Goal: Communication & Community: Answer question/provide support

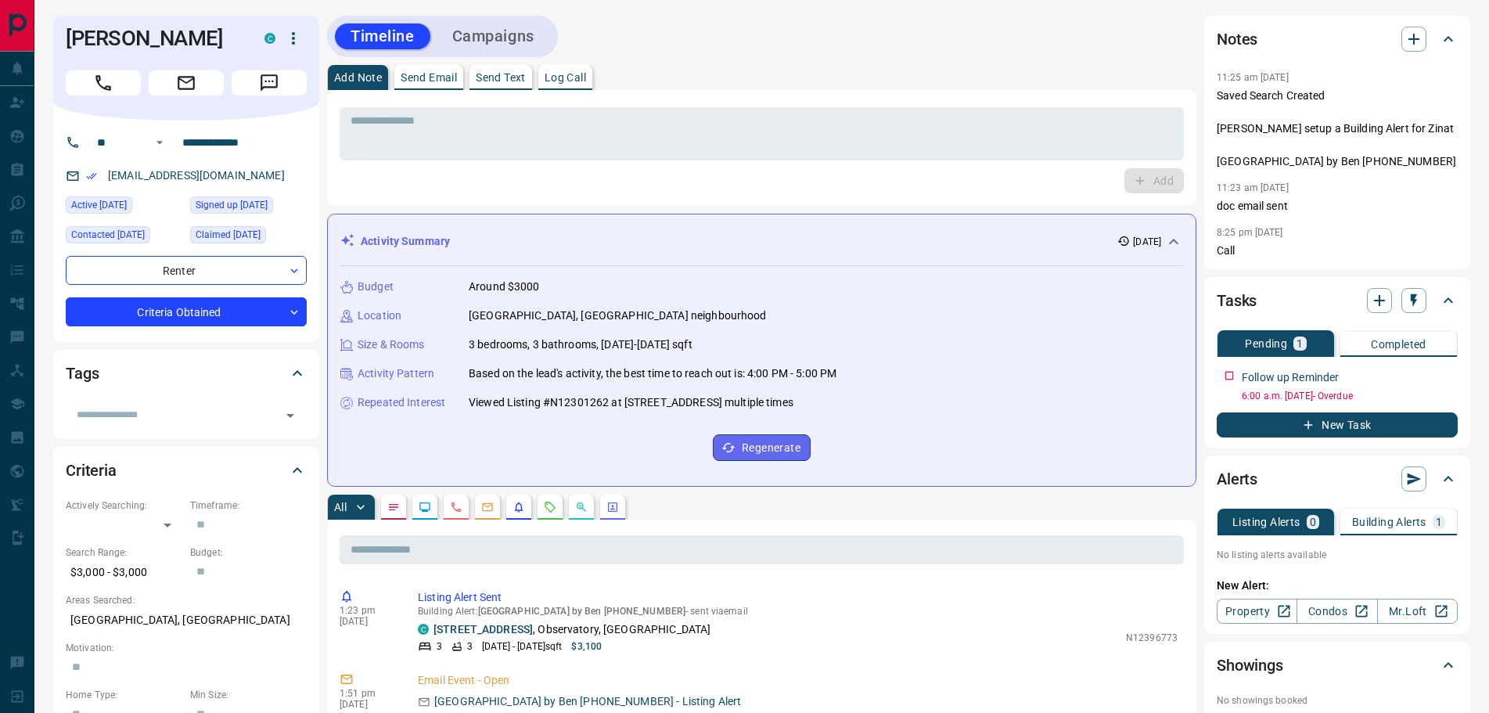
click at [272, 81] on icon "Message" at bounding box center [269, 82] width 17 height 17
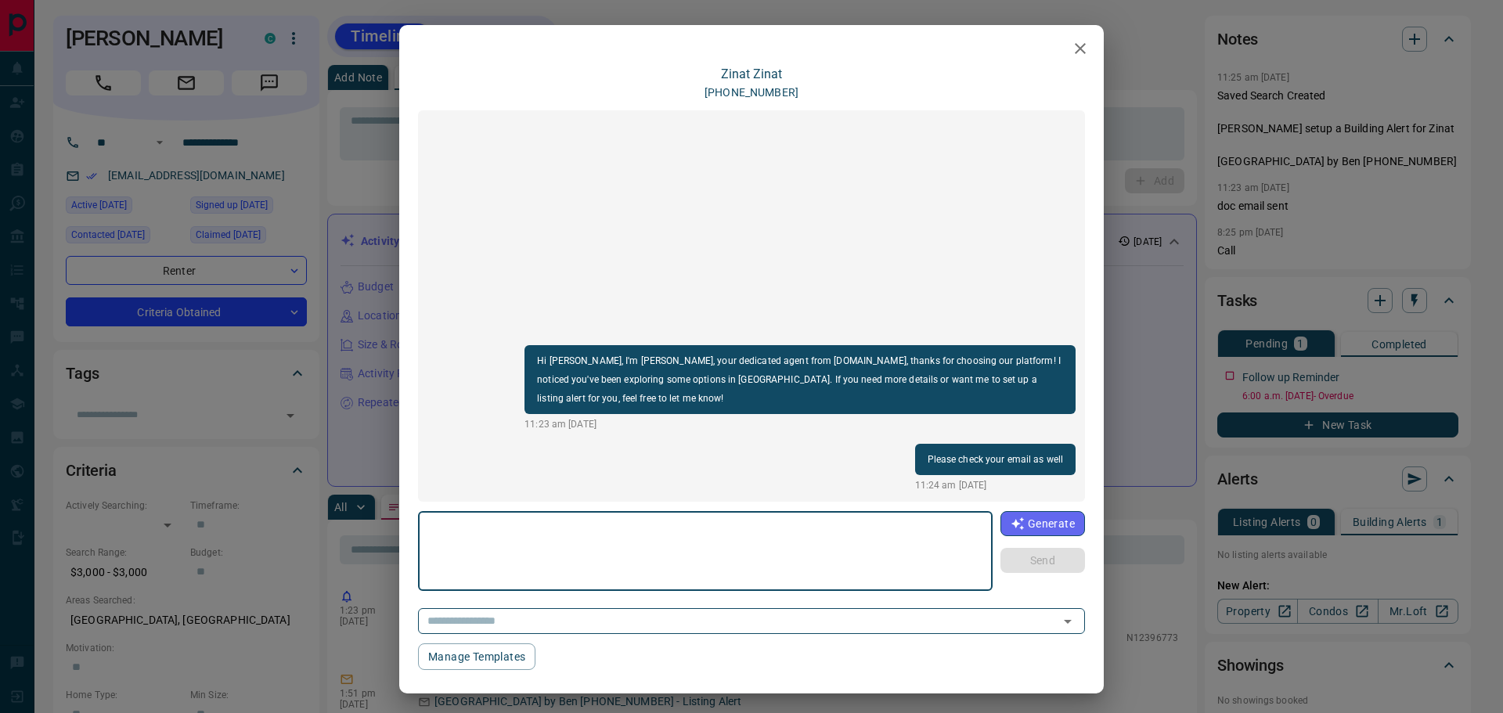
click at [320, 212] on div "[PERSON_NAME] [PHONE_NUMBER] Hi [PERSON_NAME], I'm [PERSON_NAME], your dedicate…" at bounding box center [751, 356] width 1503 height 713
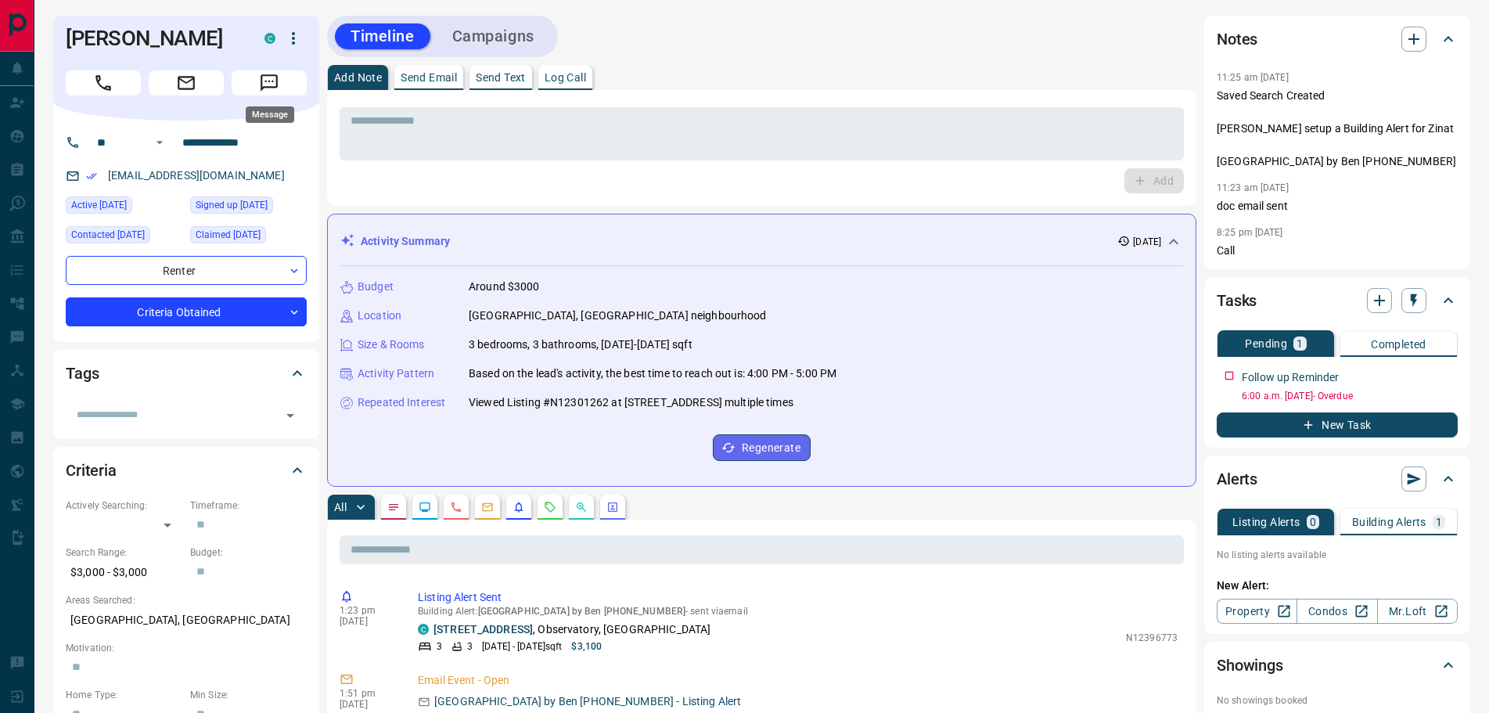
click at [274, 82] on icon "Message" at bounding box center [269, 83] width 20 height 20
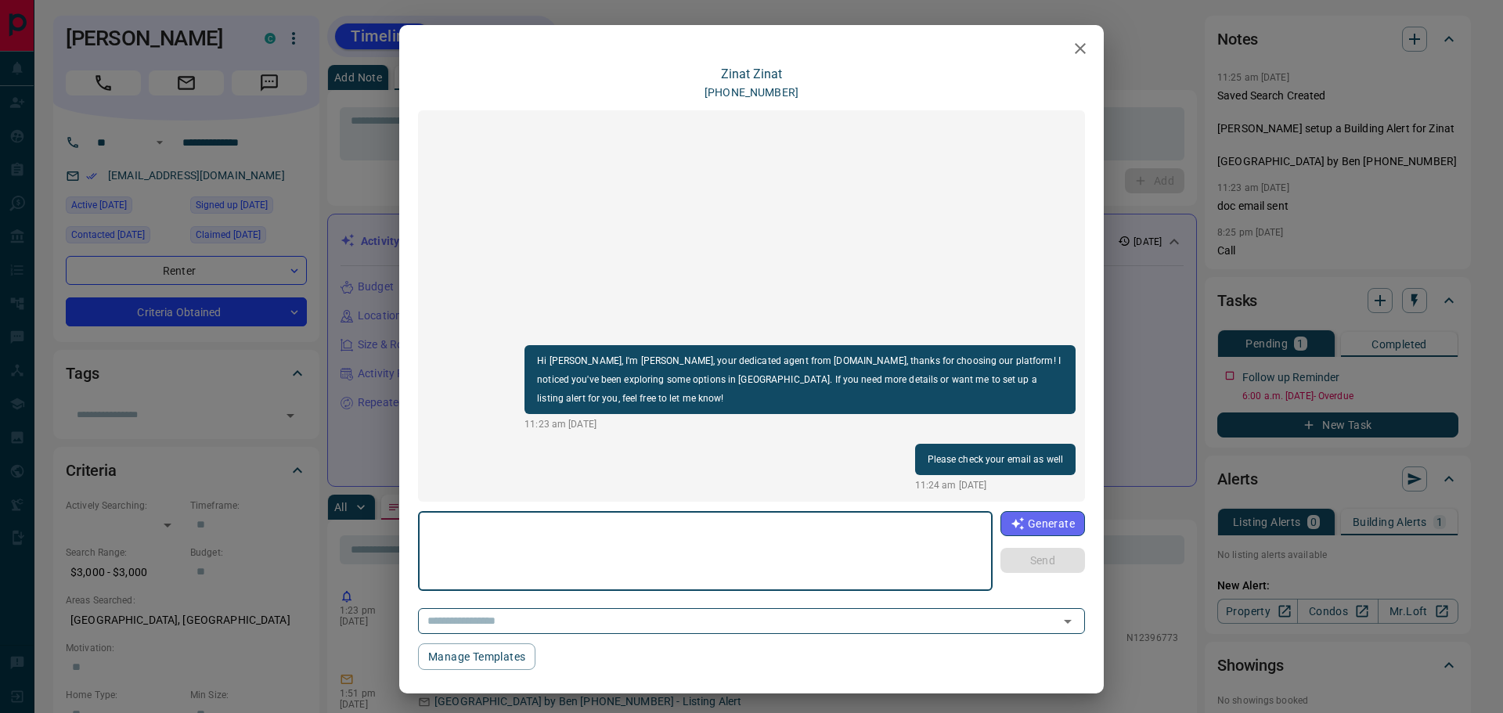
click at [515, 536] on textarea at bounding box center [705, 551] width 553 height 67
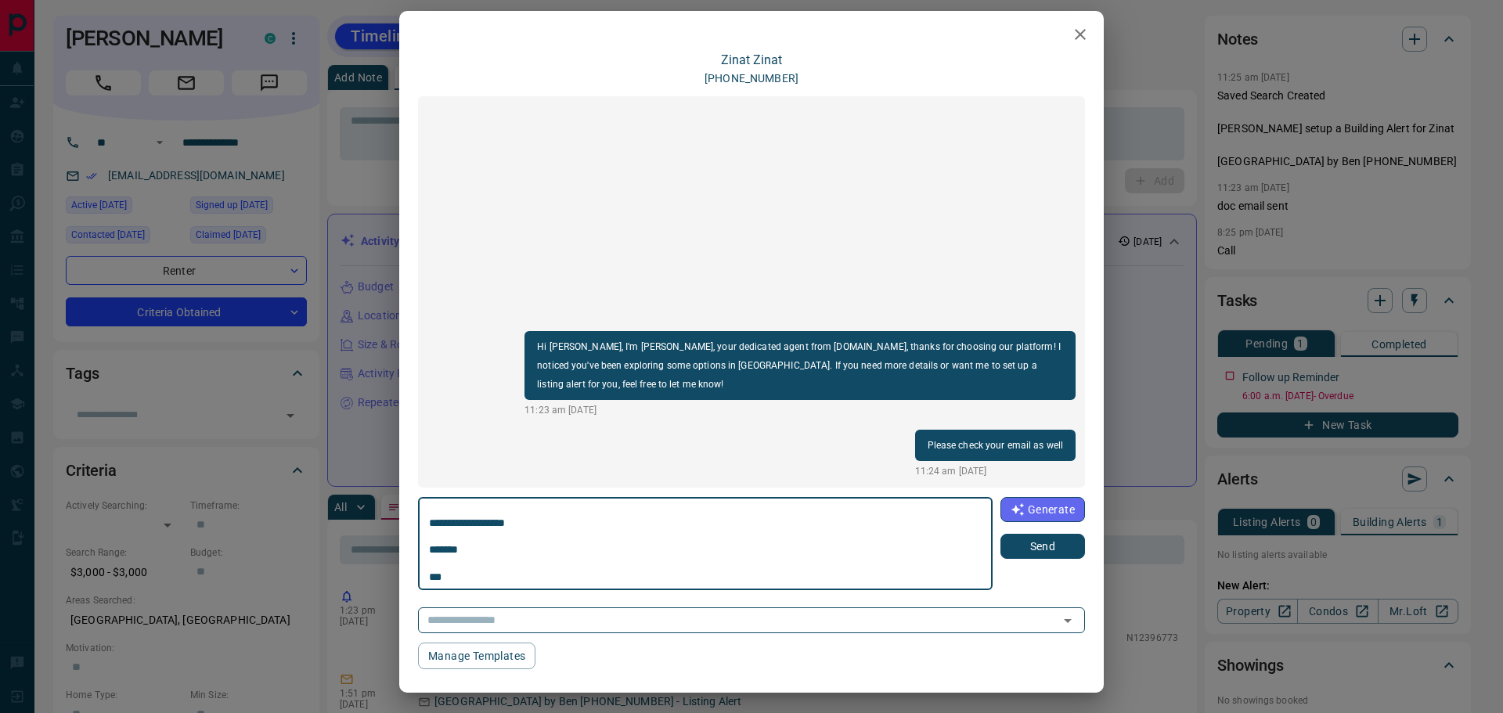
scroll to position [18, 0]
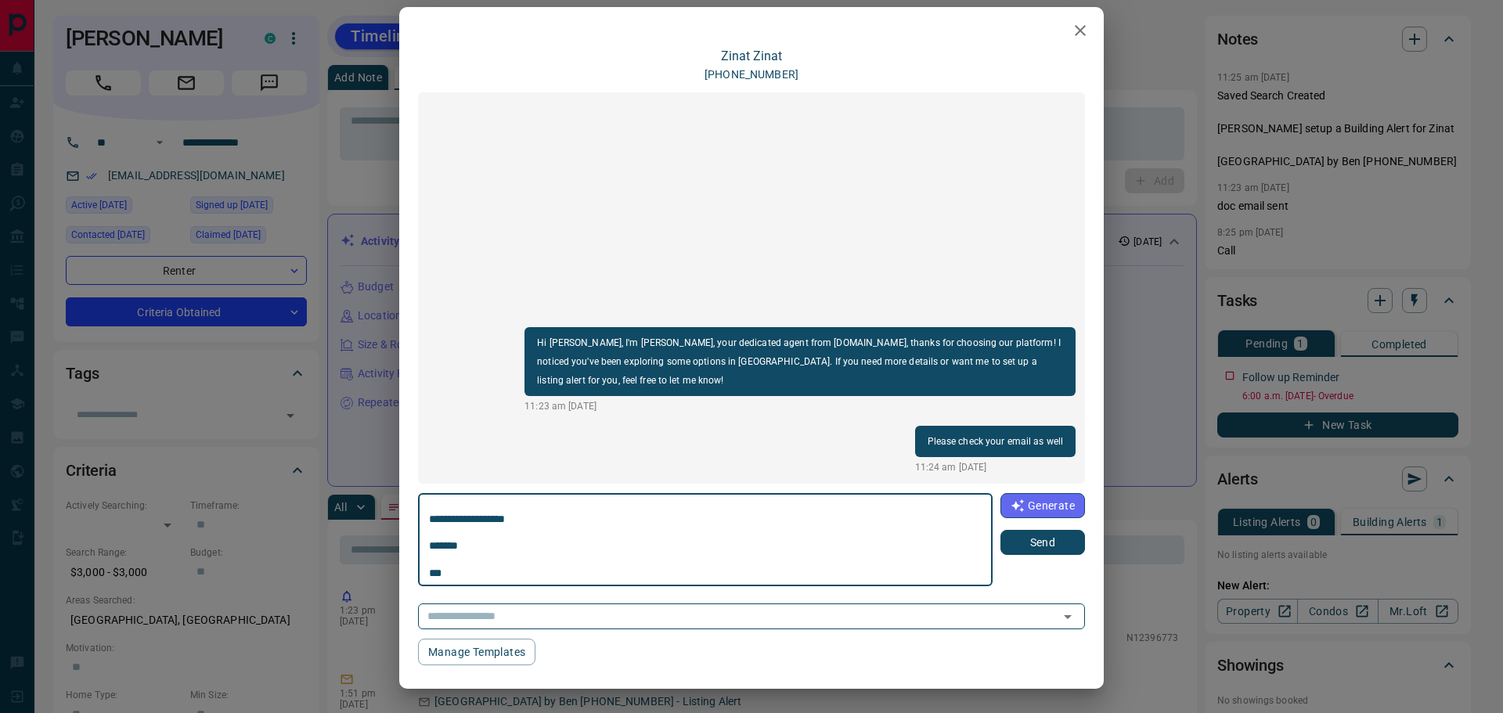
type textarea "**********"
click at [1040, 545] on button "Send" at bounding box center [1042, 542] width 85 height 25
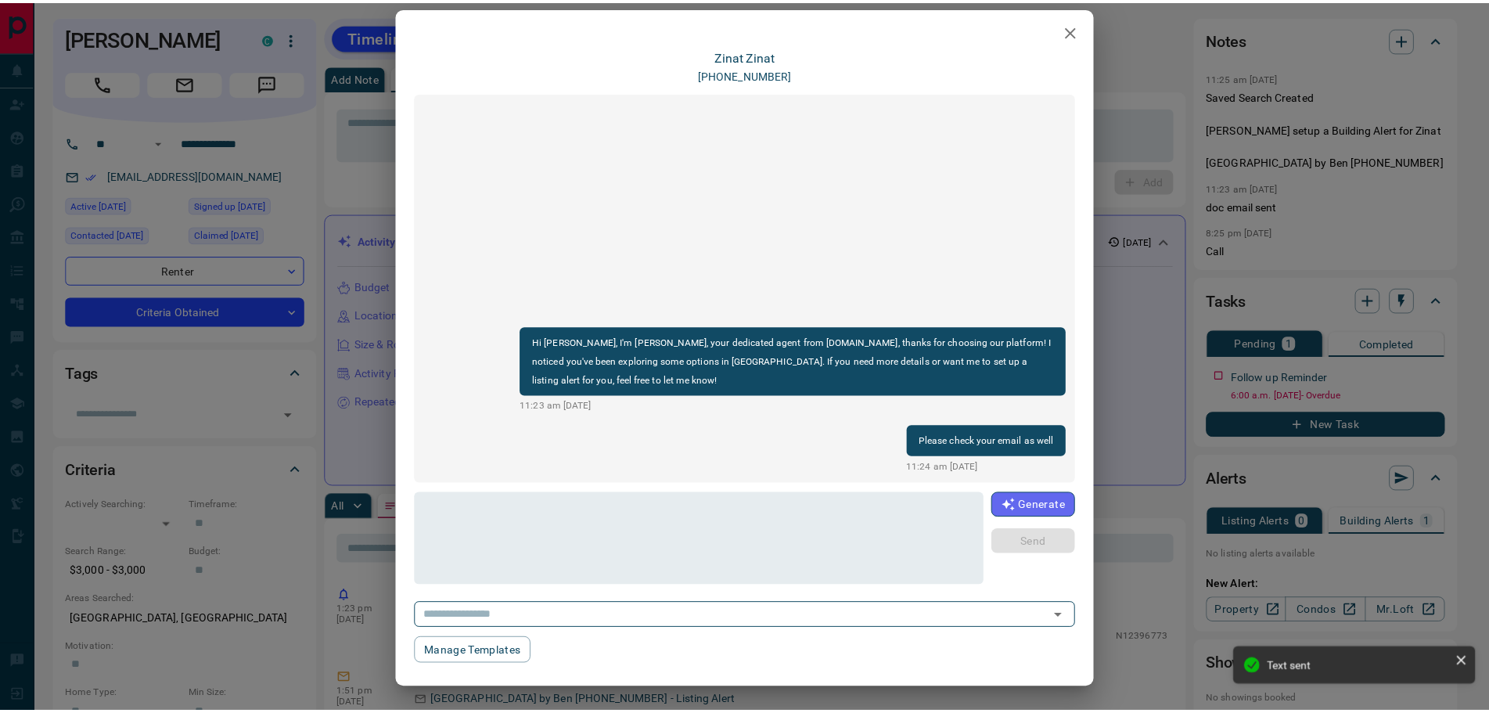
scroll to position [5, 0]
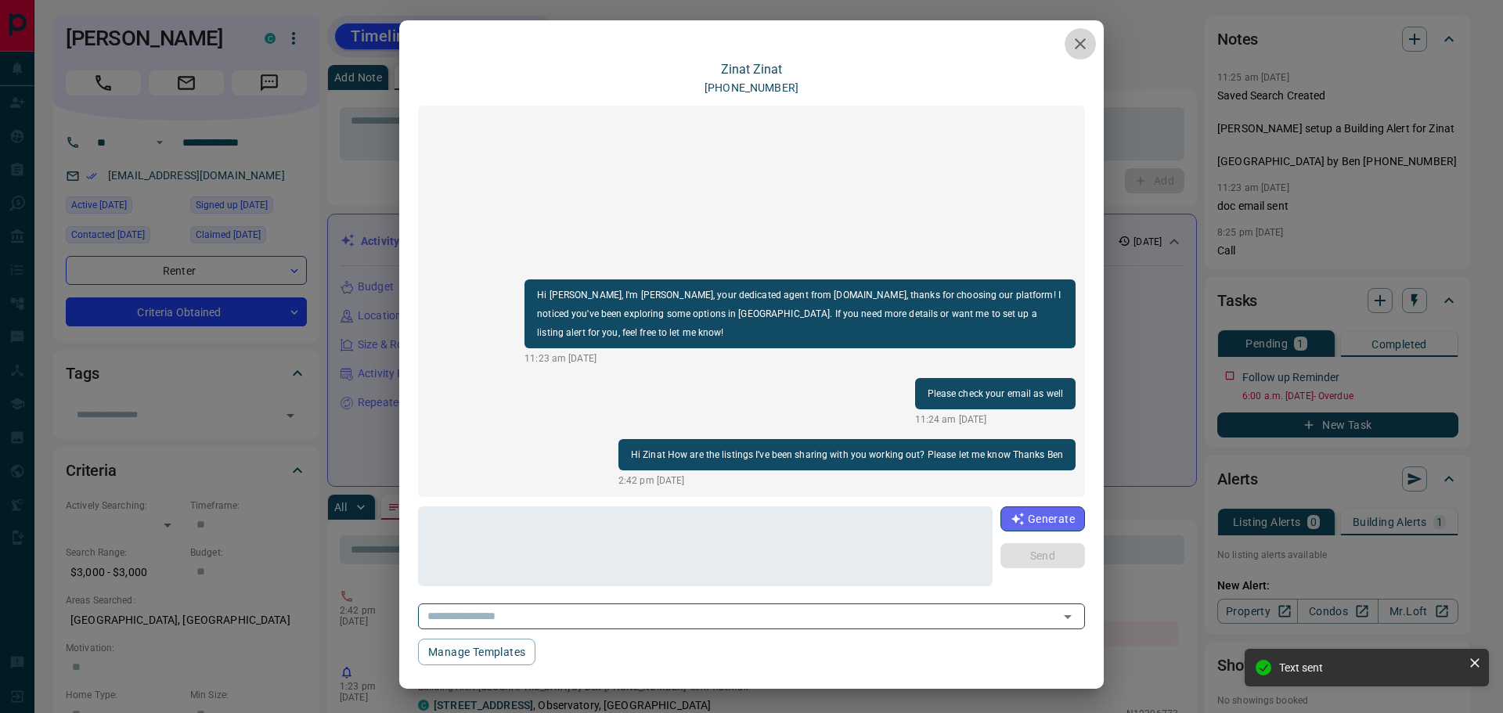
click at [1073, 42] on icon "button" at bounding box center [1080, 43] width 19 height 19
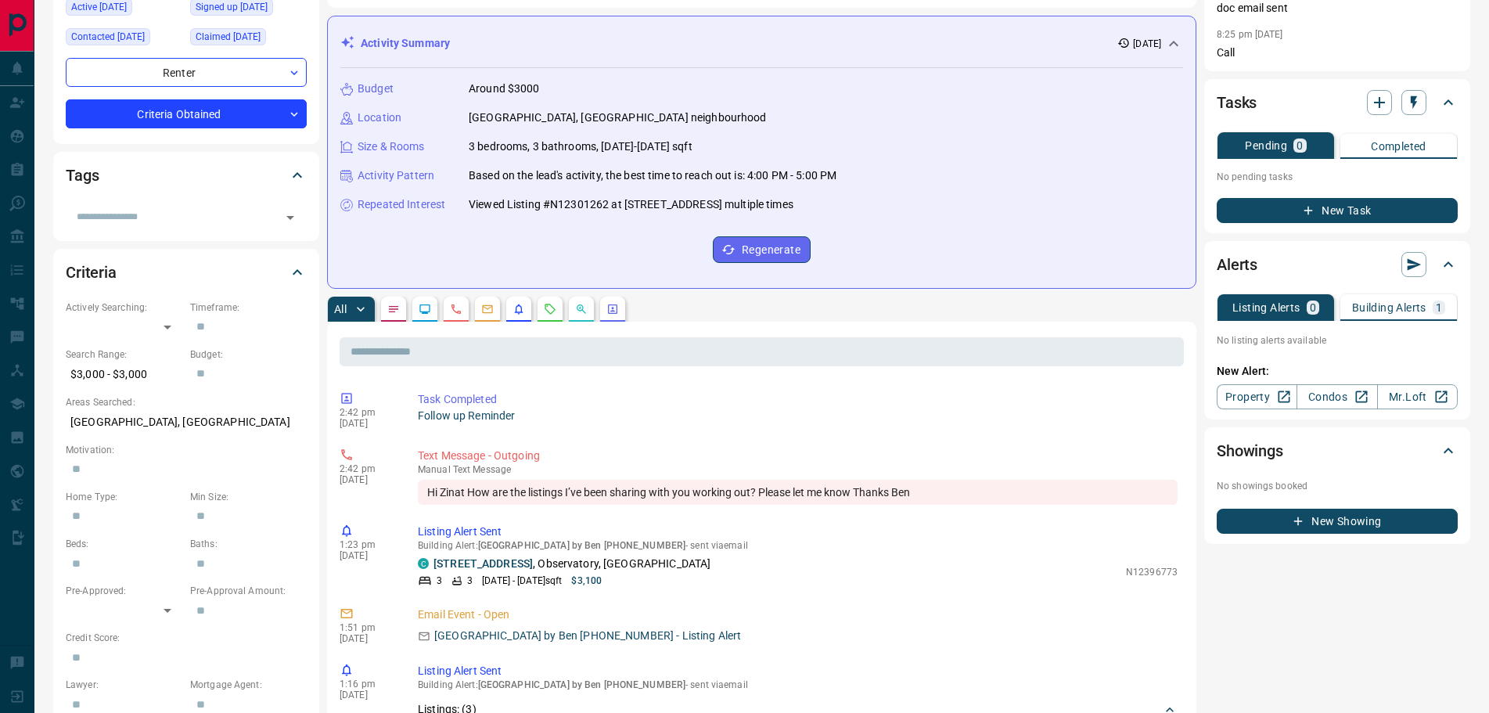
scroll to position [0, 0]
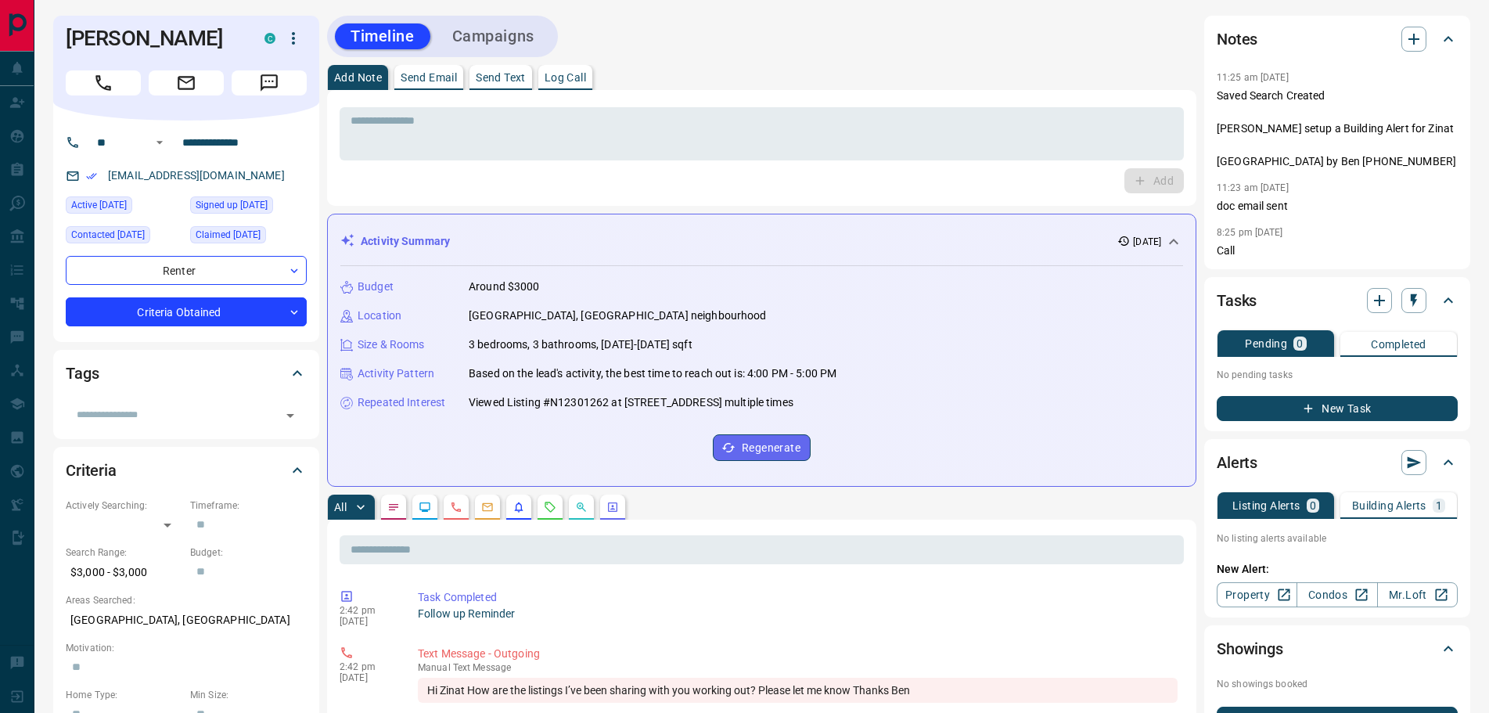
click at [279, 82] on icon "Message" at bounding box center [269, 83] width 20 height 20
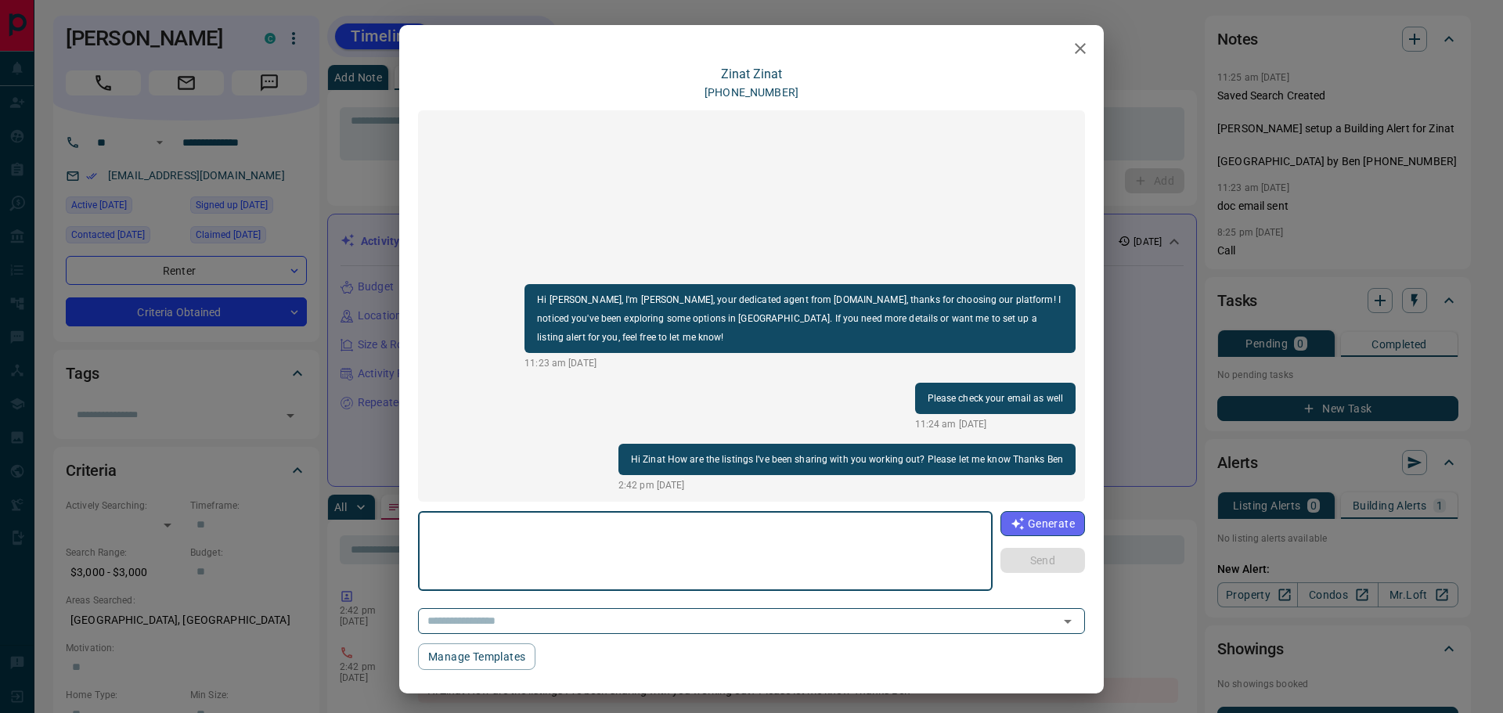
click at [471, 535] on textarea at bounding box center [705, 551] width 553 height 67
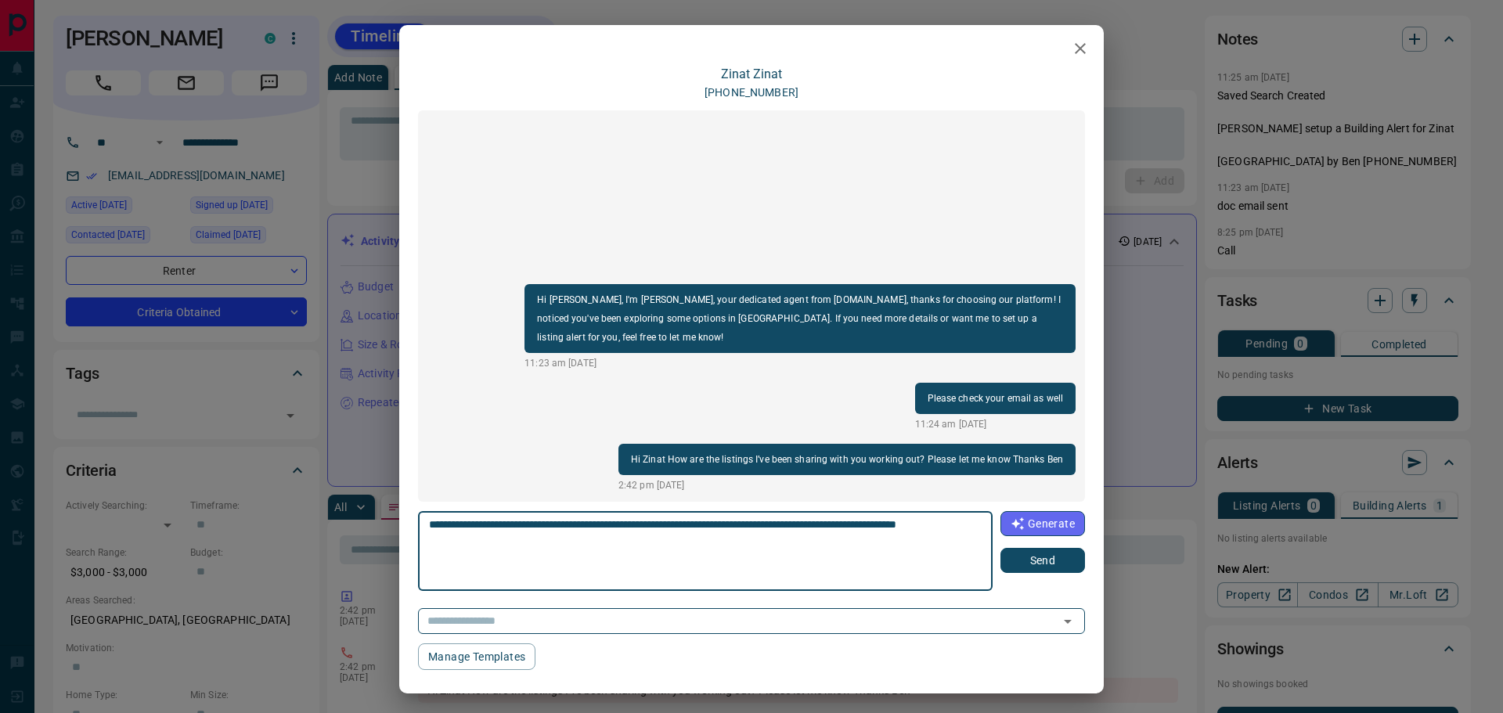
type textarea "**********"
click at [1013, 557] on button "Send" at bounding box center [1042, 560] width 85 height 25
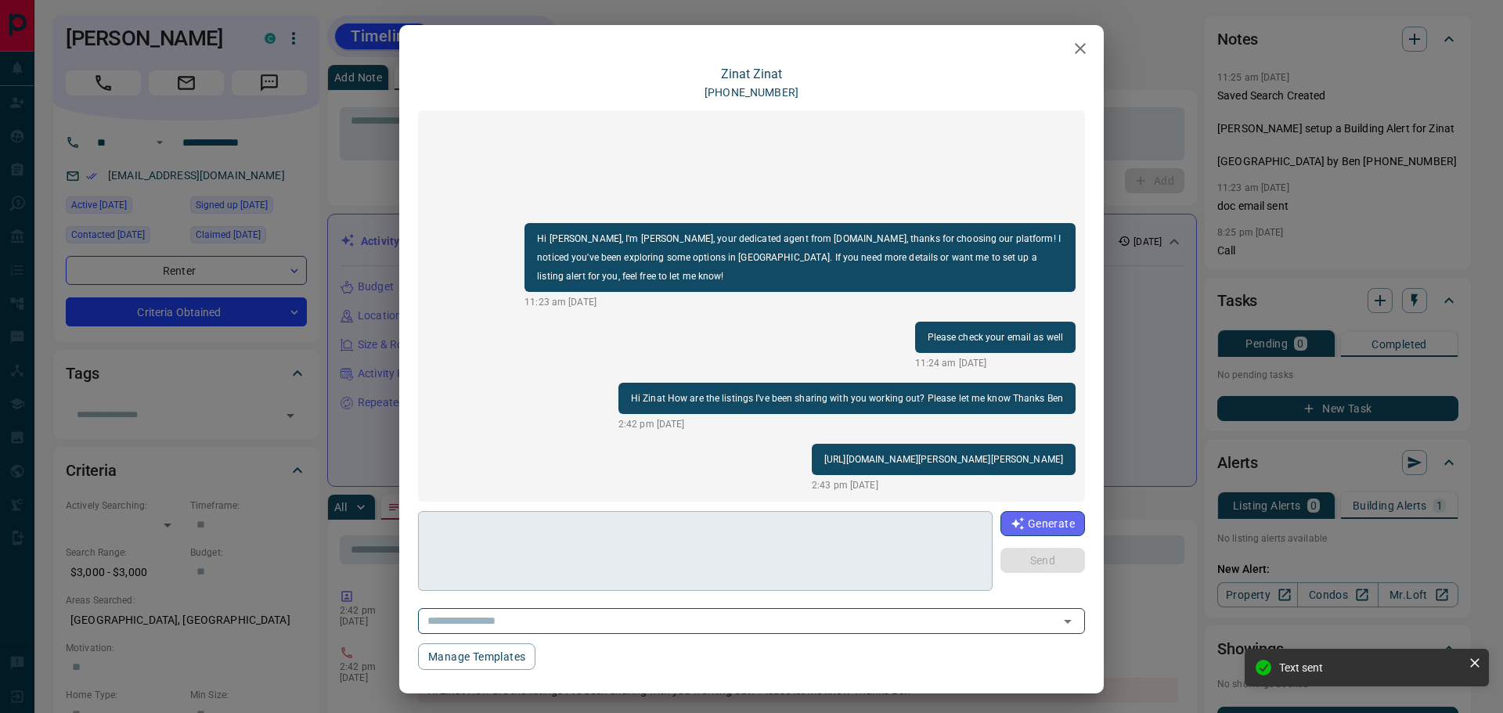
click at [506, 545] on textarea at bounding box center [704, 551] width 551 height 67
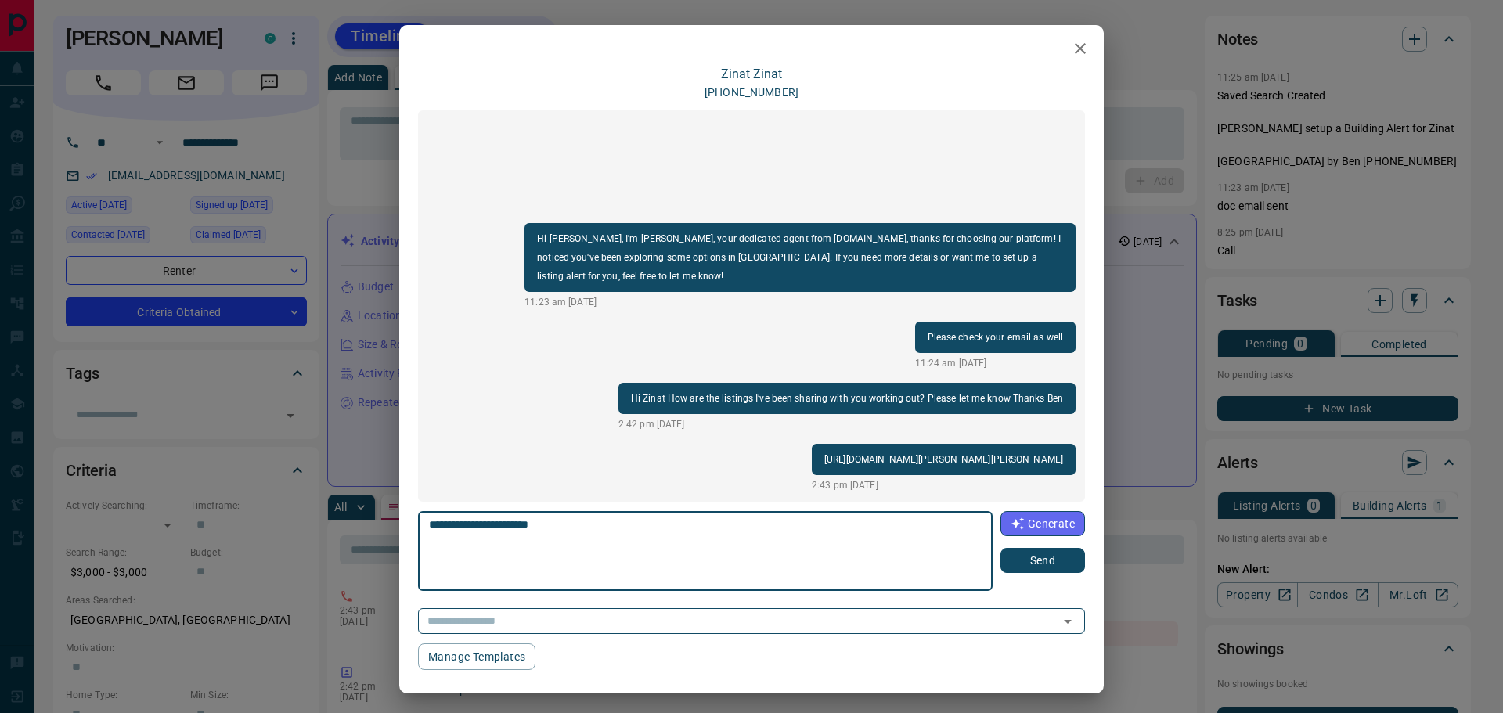
type textarea "**********"
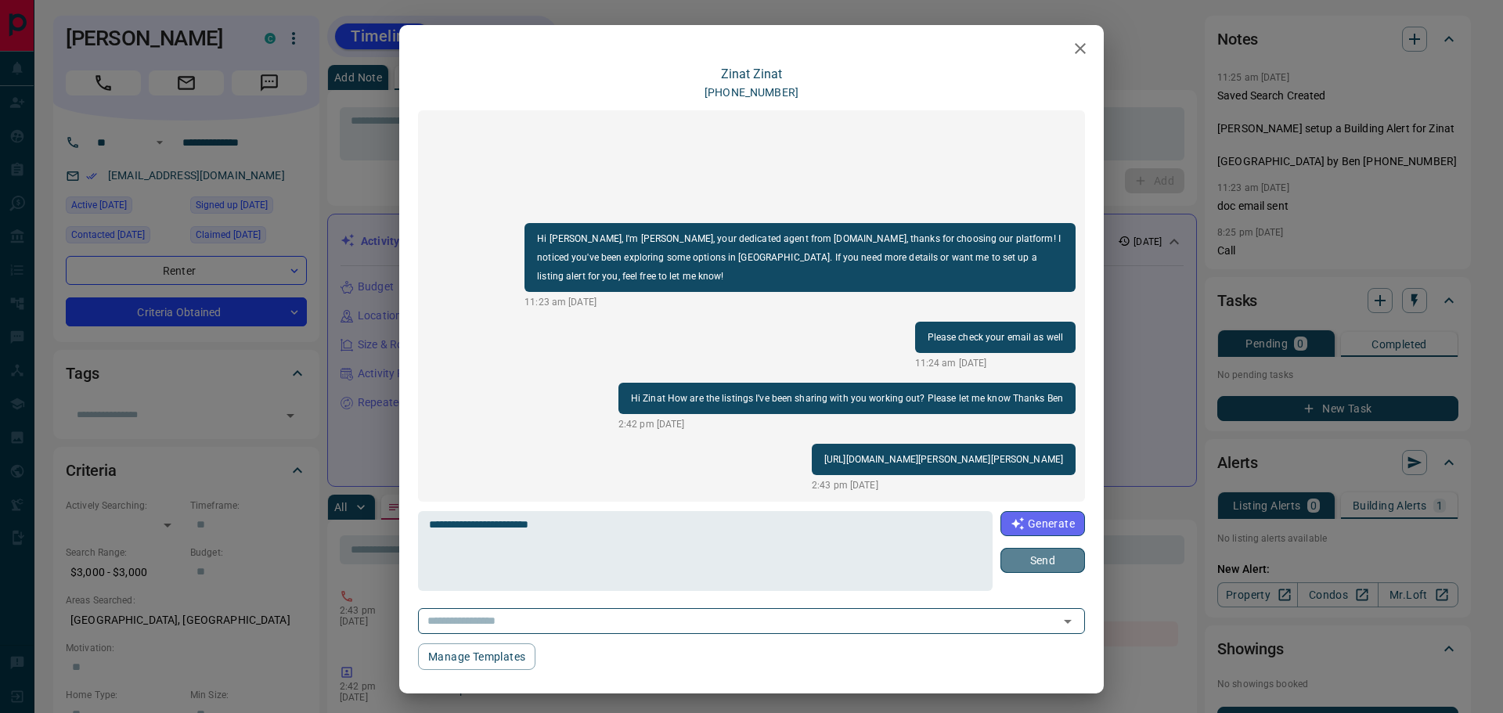
click at [1017, 558] on button "Send" at bounding box center [1042, 560] width 85 height 25
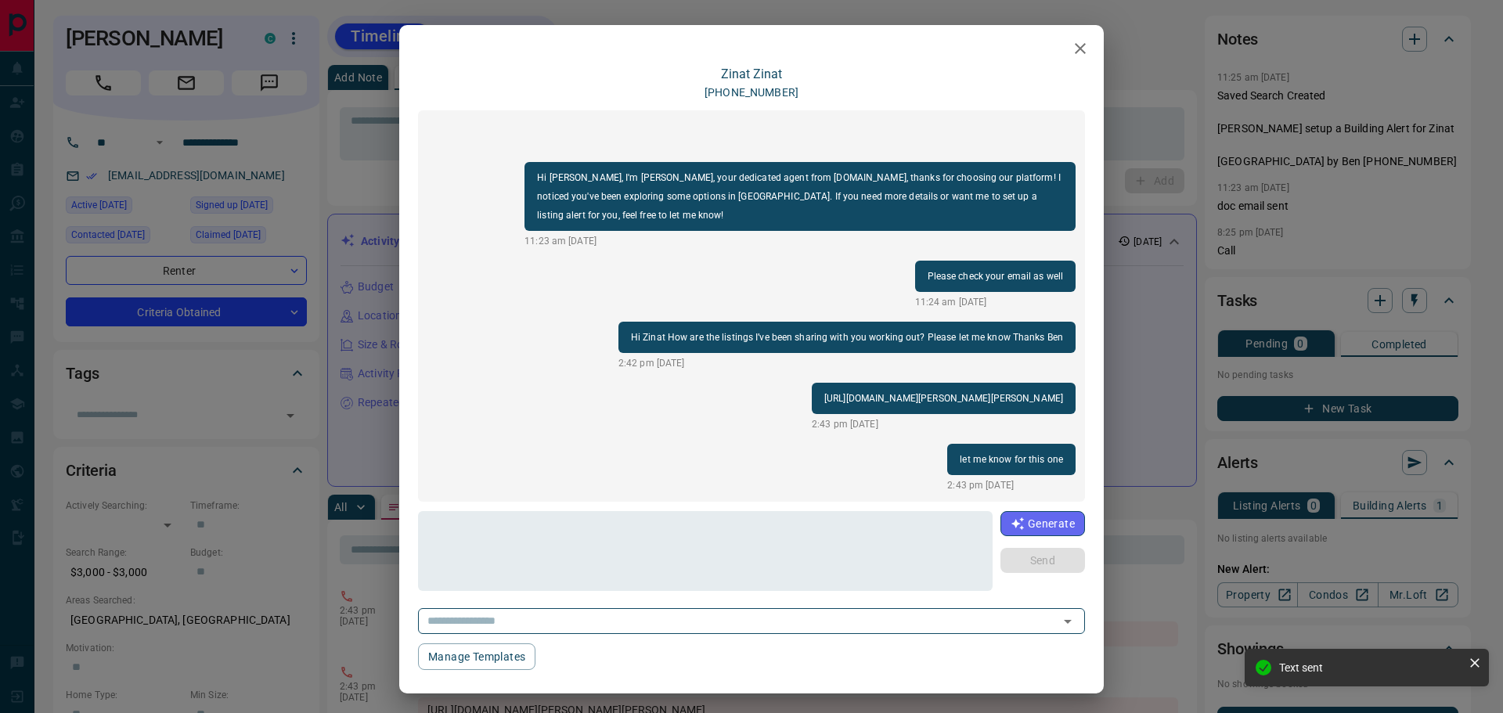
click at [1071, 46] on icon "button" at bounding box center [1080, 48] width 19 height 19
